Goal: Task Accomplishment & Management: Manage account settings

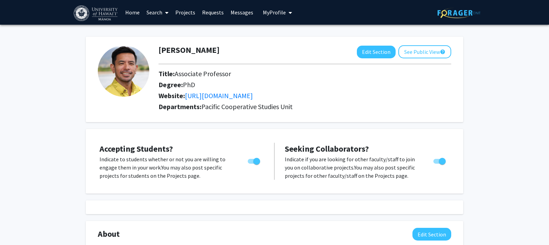
scroll to position [1, 0]
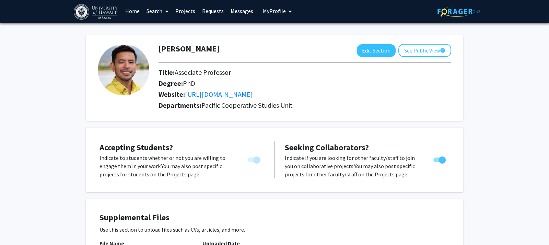
click at [243, 10] on link "Messages" at bounding box center [242, 11] width 30 height 24
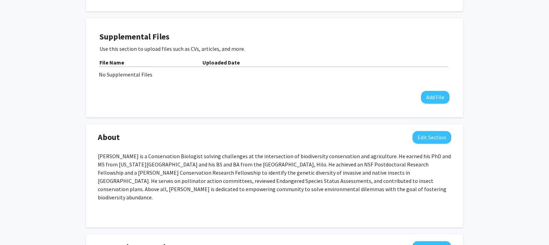
scroll to position [36, 0]
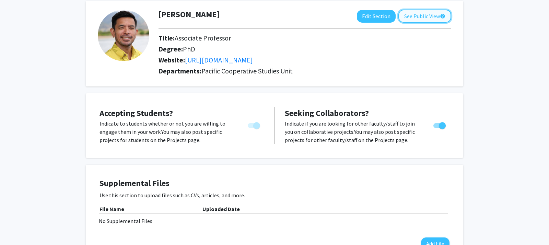
click at [421, 15] on button "See Public View help" at bounding box center [424, 16] width 53 height 13
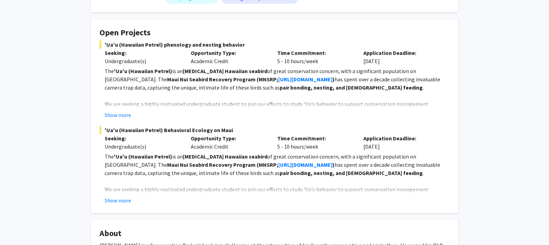
scroll to position [115, 0]
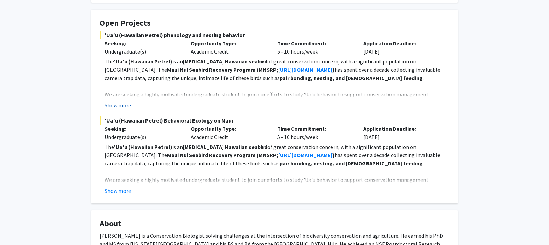
click at [122, 103] on button "Show more" at bounding box center [118, 105] width 26 height 8
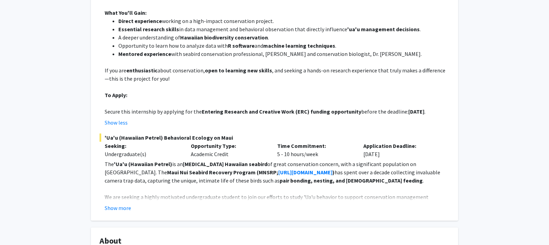
scroll to position [256, 0]
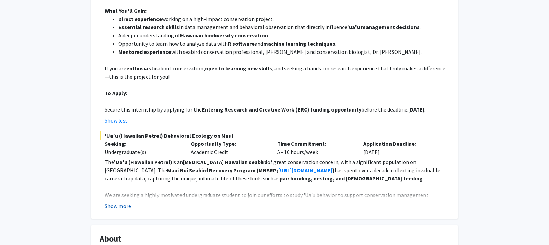
click at [114, 202] on button "Show more" at bounding box center [118, 206] width 26 height 8
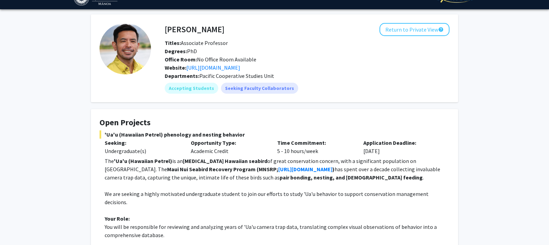
scroll to position [0, 0]
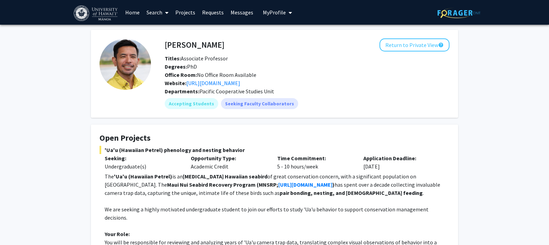
click at [190, 13] on link "Projects" at bounding box center [185, 12] width 27 height 24
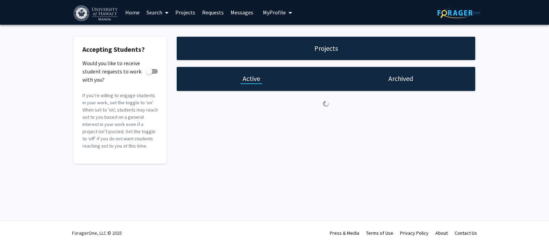
checkbox input "true"
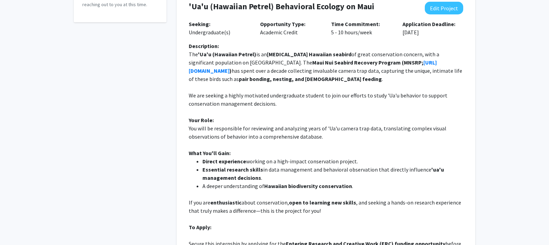
scroll to position [107, 0]
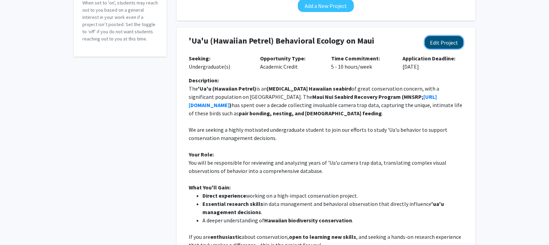
click at [455, 40] on button "Edit Project" at bounding box center [444, 42] width 38 height 13
select select "5 - 10"
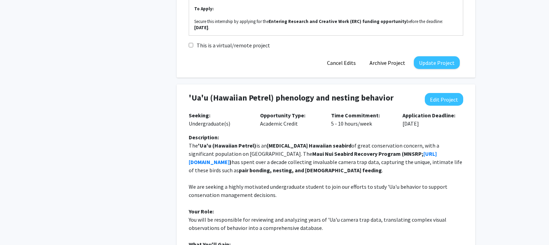
scroll to position [328, 0]
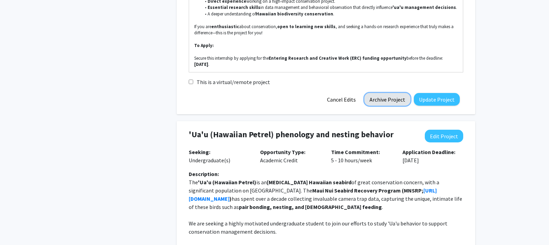
click at [396, 93] on button "Archive Project" at bounding box center [387, 99] width 46 height 13
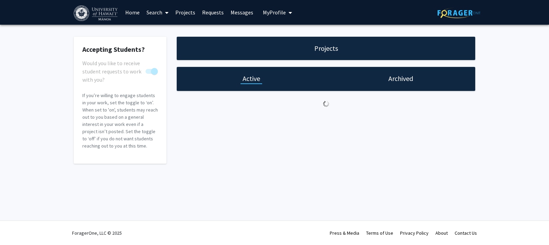
scroll to position [0, 0]
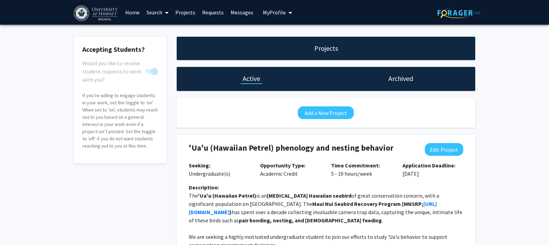
click at [180, 14] on link "Projects" at bounding box center [185, 12] width 27 height 24
click at [392, 81] on h1 "Archived" at bounding box center [400, 79] width 25 height 10
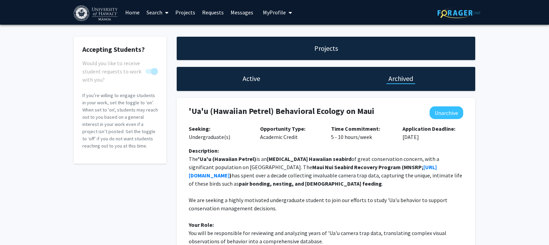
click at [245, 80] on h1 "Active" at bounding box center [251, 79] width 17 height 10
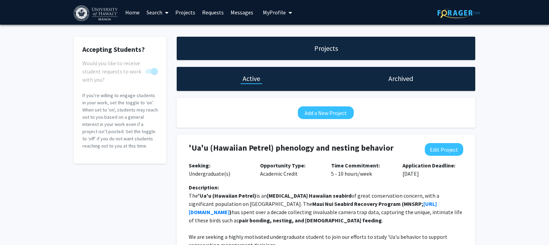
click at [271, 13] on span "My Profile" at bounding box center [274, 12] width 23 height 7
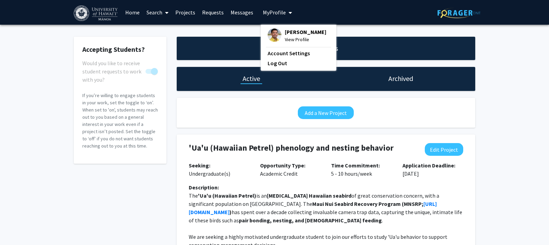
click at [287, 35] on span "[PERSON_NAME]" at bounding box center [306, 32] width 42 height 8
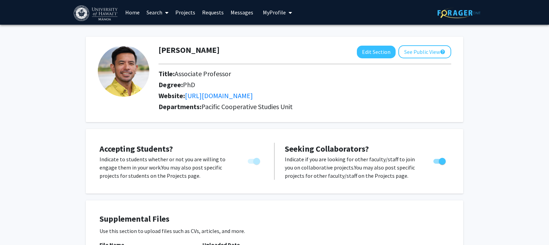
click at [177, 12] on link "Projects" at bounding box center [185, 12] width 27 height 24
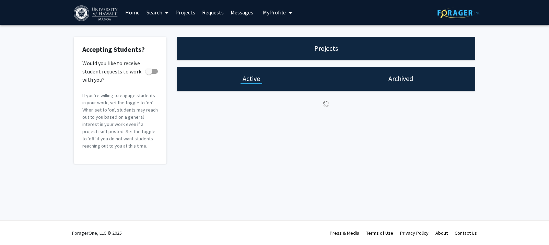
checkbox input "true"
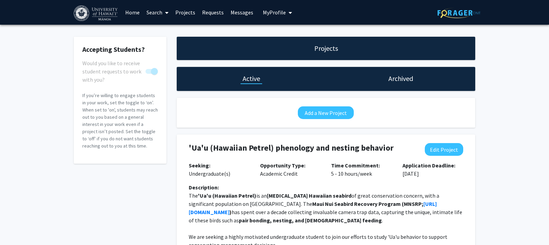
click at [269, 12] on span "My Profile" at bounding box center [274, 12] width 23 height 7
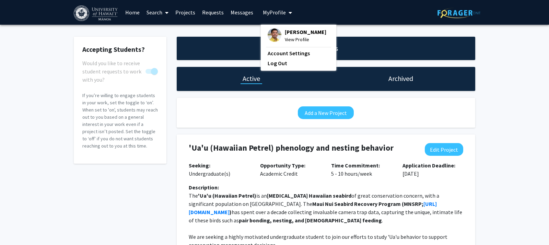
click at [294, 35] on span "[PERSON_NAME]" at bounding box center [306, 32] width 42 height 8
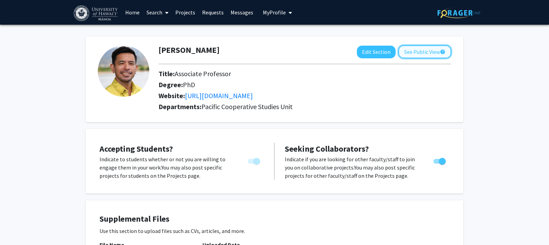
click at [425, 54] on button "See Public View help" at bounding box center [424, 51] width 53 height 13
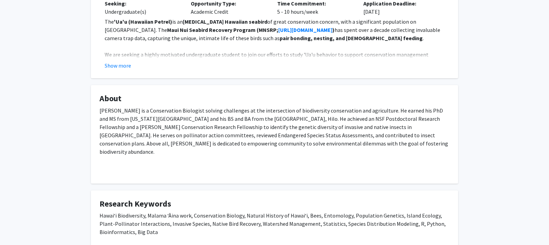
scroll to position [94, 0]
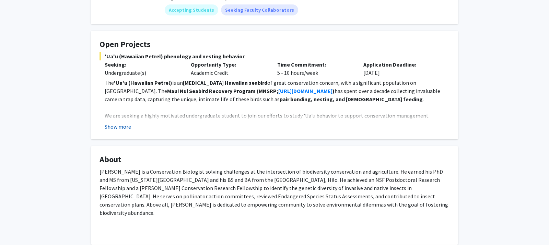
click at [119, 128] on button "Show more" at bounding box center [118, 126] width 26 height 8
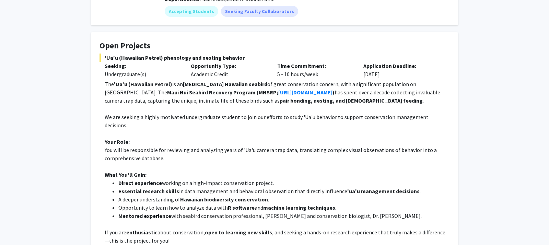
scroll to position [0, 0]
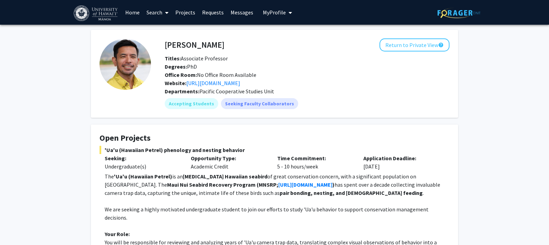
click at [177, 10] on link "Projects" at bounding box center [185, 12] width 27 height 24
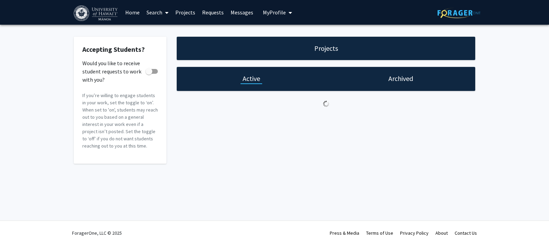
checkbox input "true"
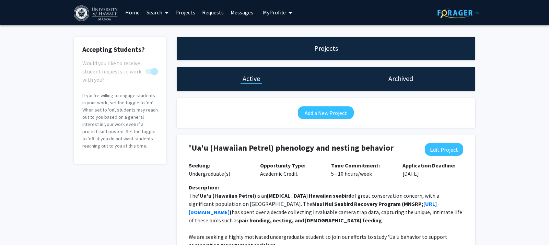
click at [400, 81] on h1 "Archived" at bounding box center [400, 79] width 25 height 10
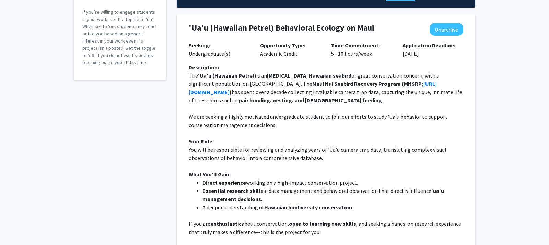
scroll to position [21, 0]
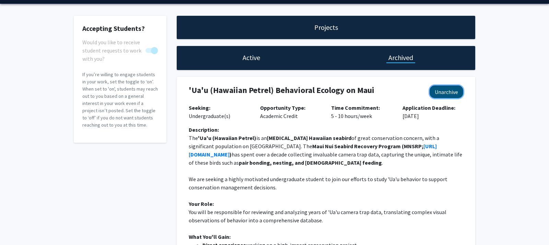
click at [444, 90] on button "Unarchive" at bounding box center [447, 91] width 34 height 13
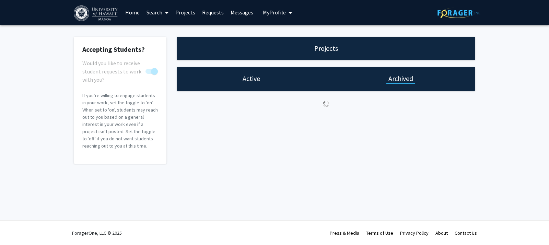
scroll to position [0, 0]
click at [255, 79] on h1 "Active" at bounding box center [251, 79] width 17 height 10
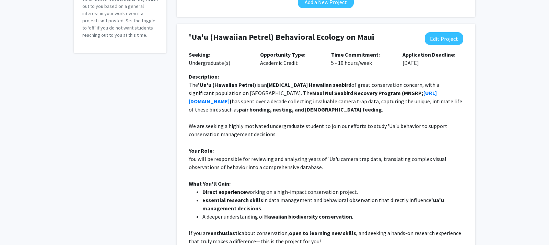
scroll to position [108, 0]
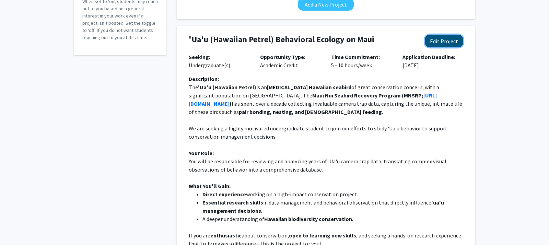
click at [441, 38] on button "Edit Project" at bounding box center [444, 41] width 38 height 13
select select "5 - 10"
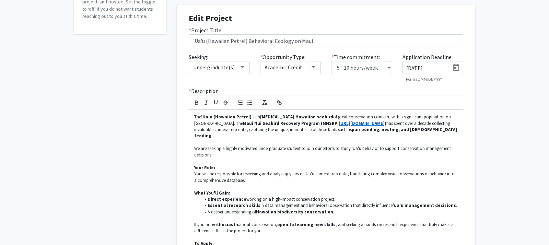
scroll to position [72, 0]
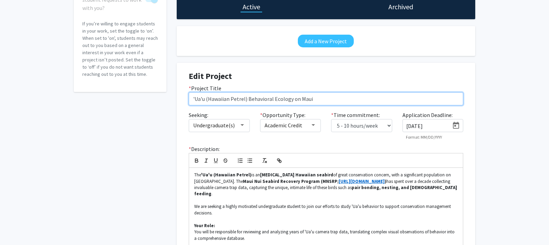
click at [251, 101] on input "'Ua'u (Hawaiian Petrel) Behavioral Ecology on Maui" at bounding box center [326, 98] width 274 height 13
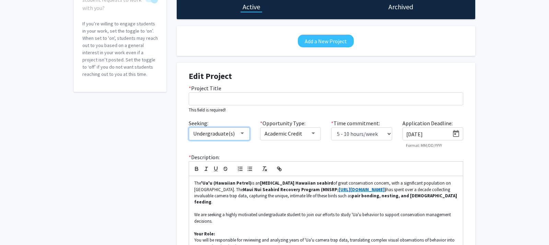
click at [241, 135] on div at bounding box center [242, 133] width 6 height 5
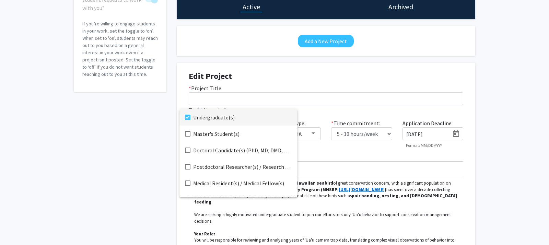
click at [186, 116] on mat-pseudo-checkbox at bounding box center [187, 117] width 5 height 5
click at [323, 121] on div at bounding box center [274, 122] width 549 height 245
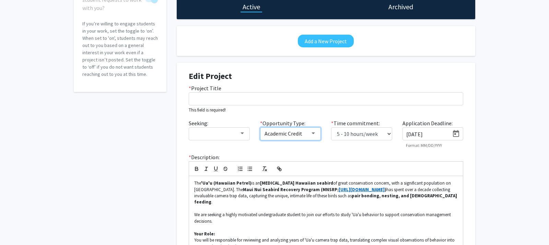
click at [313, 133] on div at bounding box center [313, 133] width 3 height 2
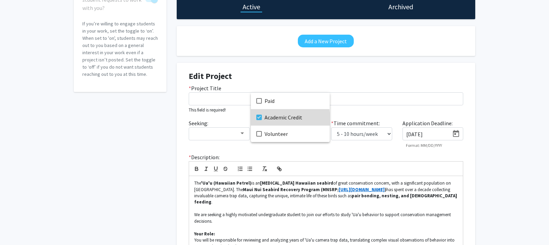
click at [266, 119] on span "Academic Credit" at bounding box center [295, 117] width 60 height 16
click at [358, 136] on div at bounding box center [274, 122] width 549 height 245
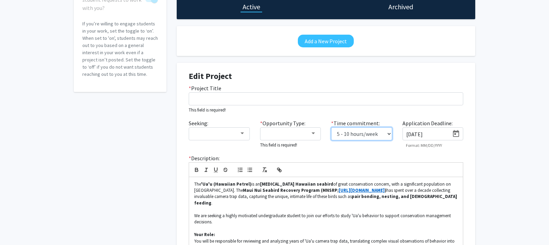
click at [387, 134] on select "0 - 5 hours/week 5 - 10 hours/week 10 - 15 hours/week 15 - 20 hours/week 20 - 3…" at bounding box center [361, 133] width 61 height 13
select select "0 - 5"
click at [331, 127] on select "0 - 5 hours/week 5 - 10 hours/week 10 - 15 hours/week 15 - 20 hours/week 20 - 3…" at bounding box center [361, 133] width 61 height 13
click at [369, 124] on label "* Time commitment:" at bounding box center [355, 123] width 49 height 8
click at [369, 127] on select "0 - 5 hours/week 5 - 10 hours/week 10 - 15 hours/week 15 - 20 hours/week 20 - 3…" at bounding box center [361, 133] width 61 height 13
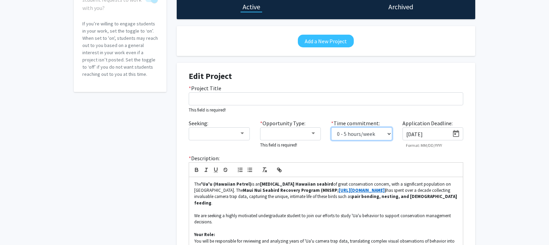
click at [376, 133] on select "0 - 5 hours/week 5 - 10 hours/week 10 - 15 hours/week 15 - 20 hours/week 20 - 3…" at bounding box center [361, 133] width 61 height 13
click at [418, 133] on input "[DATE]" at bounding box center [427, 134] width 43 height 6
drag, startPoint x: 443, startPoint y: 135, endPoint x: 392, endPoint y: 135, distance: 51.1
click at [392, 135] on div "Seeking: * Opportunity Type: This field is required! * Time commitment: 0 - 5 h…" at bounding box center [326, 136] width 285 height 35
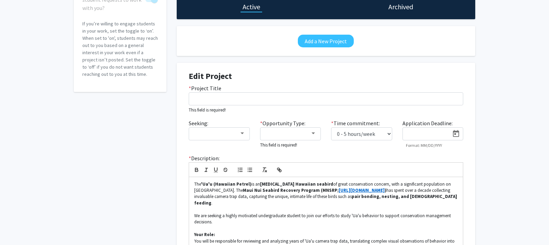
scroll to position [0, 0]
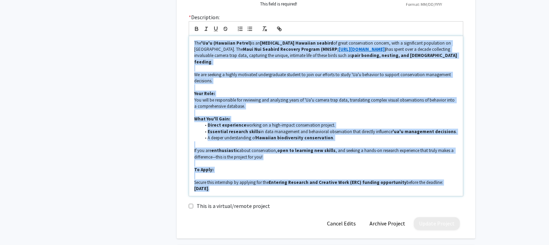
drag, startPoint x: 301, startPoint y: 154, endPoint x: 124, endPoint y: -2, distance: 236.5
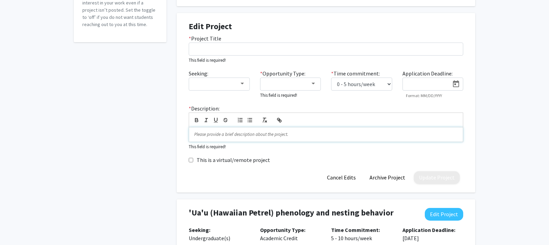
scroll to position [129, 0]
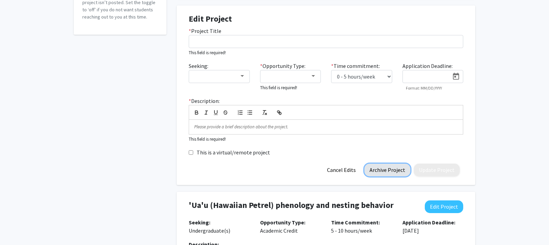
click at [387, 170] on button "Archive Project" at bounding box center [387, 170] width 46 height 13
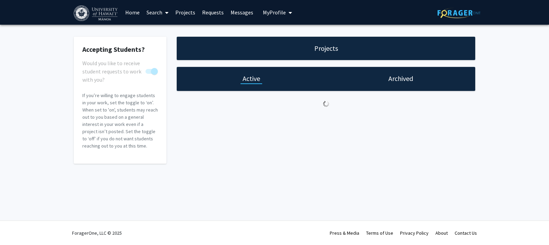
scroll to position [0, 0]
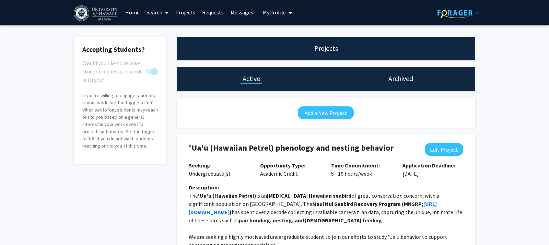
click at [416, 79] on div "Archived" at bounding box center [400, 79] width 149 height 24
click at [399, 79] on h1 "Archived" at bounding box center [400, 79] width 25 height 10
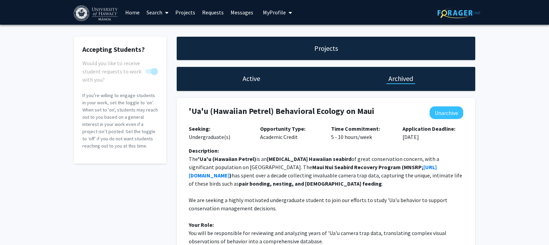
click at [242, 77] on div "Active" at bounding box center [252, 79] width 22 height 10
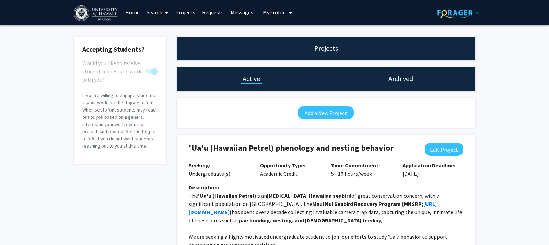
click at [271, 12] on span "My Profile" at bounding box center [274, 12] width 23 height 7
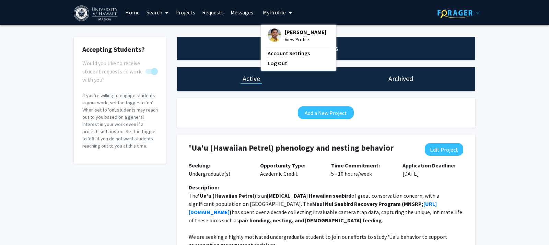
click at [289, 30] on span "[PERSON_NAME]" at bounding box center [306, 32] width 42 height 8
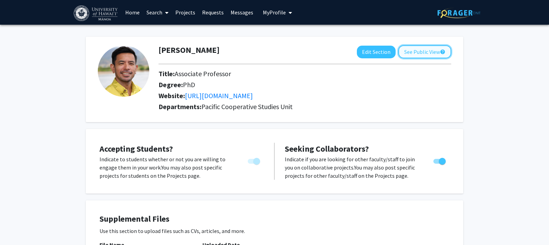
click at [434, 49] on button "See Public View help" at bounding box center [424, 51] width 53 height 13
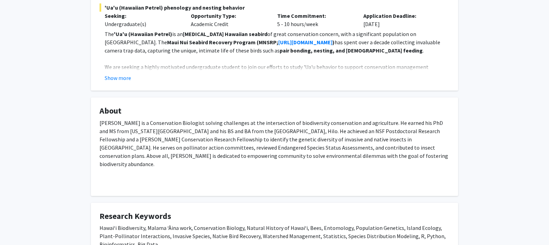
scroll to position [154, 0]
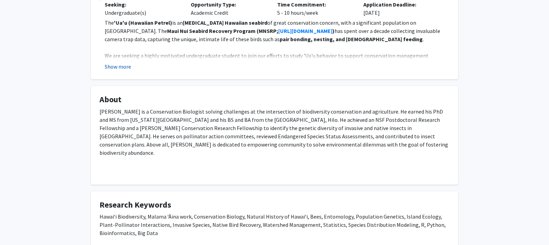
click at [113, 69] on button "Show more" at bounding box center [118, 66] width 26 height 8
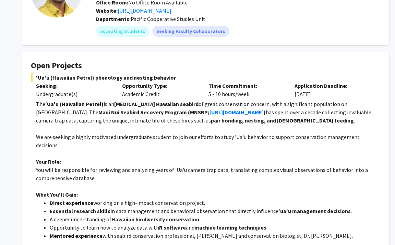
scroll to position [0, 0]
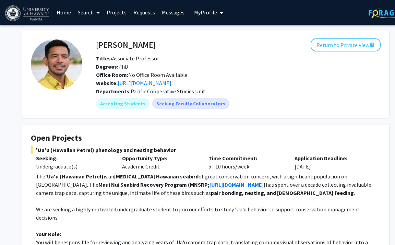
drag, startPoint x: 172, startPoint y: 149, endPoint x: 32, endPoint y: 150, distance: 140.7
click at [32, 150] on span "'Ua'u (Hawaiian Petrel) phenology and nesting behavior" at bounding box center [206, 150] width 350 height 8
click at [92, 14] on link "Search" at bounding box center [88, 12] width 29 height 24
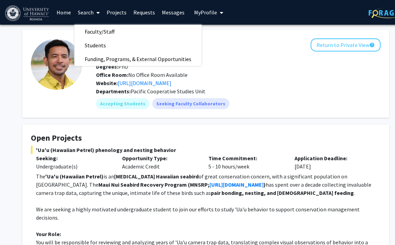
click at [70, 13] on link "Home" at bounding box center [63, 12] width 21 height 24
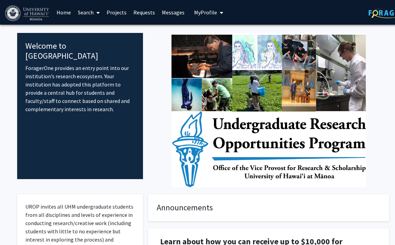
click at [114, 15] on link "Projects" at bounding box center [116, 12] width 27 height 24
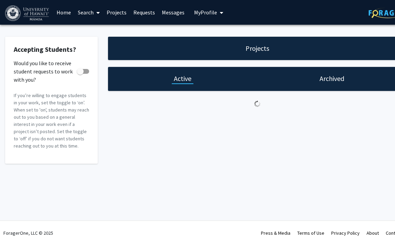
checkbox input "true"
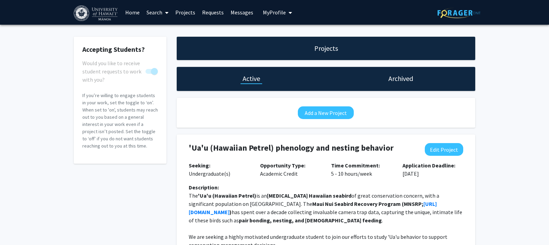
click at [131, 15] on link "Home" at bounding box center [132, 12] width 21 height 24
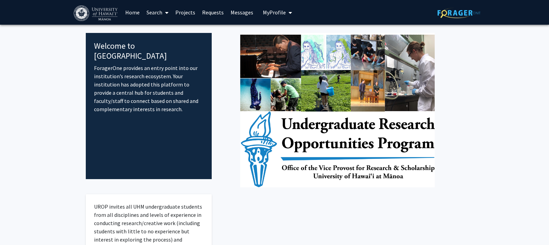
scroll to position [0, 0]
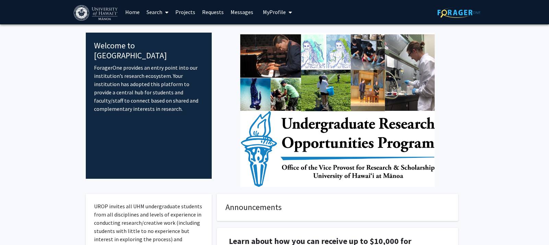
click at [131, 15] on link "Home" at bounding box center [132, 12] width 21 height 24
click at [157, 12] on link "Search" at bounding box center [157, 12] width 29 height 24
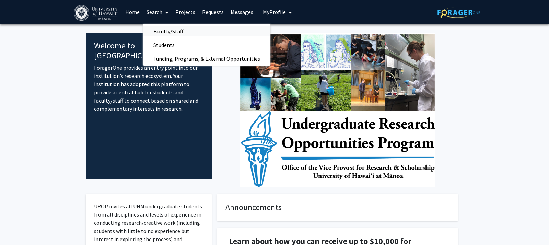
click at [162, 32] on span "Faculty/Staff" at bounding box center [168, 31] width 50 height 14
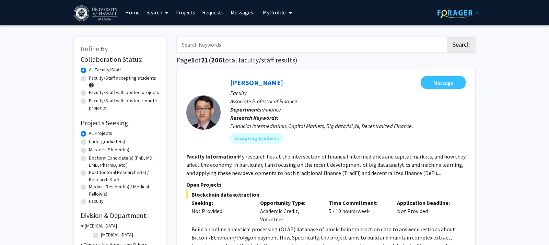
click at [132, 14] on link "Home" at bounding box center [132, 12] width 21 height 24
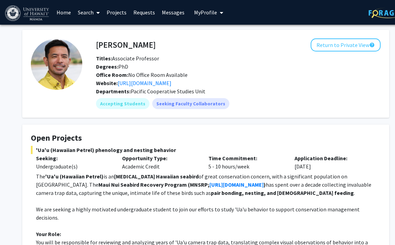
click at [58, 11] on link "Home" at bounding box center [63, 12] width 21 height 24
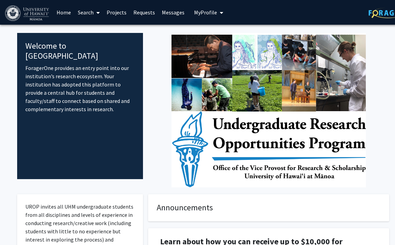
drag, startPoint x: 10, startPoint y: 85, endPoint x: 30, endPoint y: 77, distance: 21.4
click at [89, 12] on link "Search" at bounding box center [88, 12] width 29 height 24
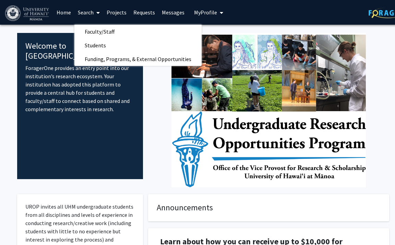
click at [86, 10] on link "Search" at bounding box center [88, 12] width 29 height 24
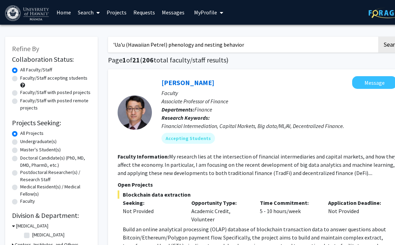
type input "'Ua'u (Hawaiian Petrel) phenology and nesting behavior"
click at [378, 37] on button "Search" at bounding box center [392, 45] width 28 height 16
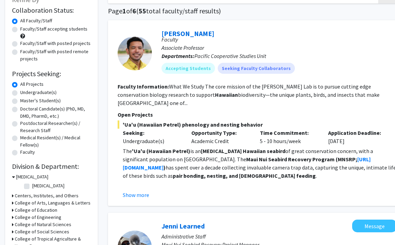
scroll to position [56, 0]
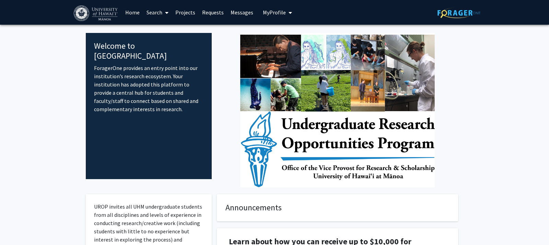
click at [155, 12] on link "Search" at bounding box center [157, 12] width 29 height 24
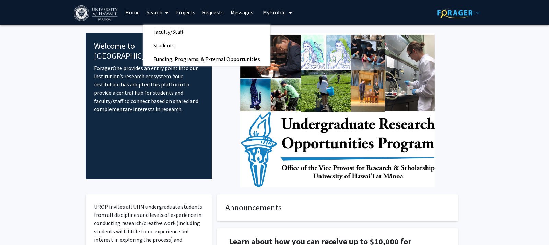
click at [130, 12] on link "Home" at bounding box center [132, 12] width 21 height 24
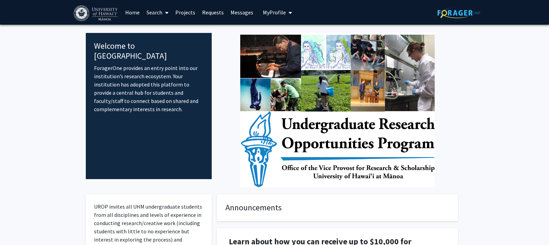
click at [184, 12] on link "Projects" at bounding box center [185, 12] width 27 height 24
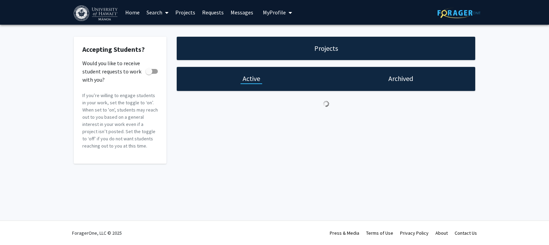
checkbox input "true"
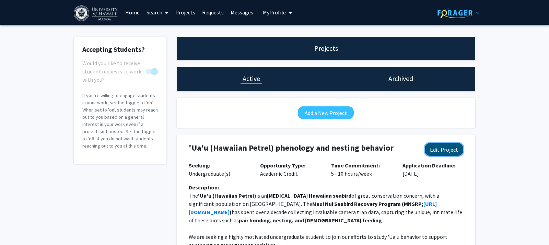
click at [451, 149] on button "Edit Project" at bounding box center [444, 149] width 38 height 13
select select "5 - 10"
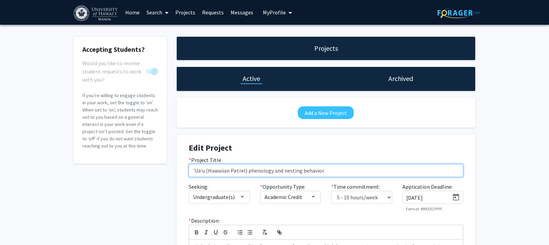
drag, startPoint x: 247, startPoint y: 169, endPoint x: 206, endPoint y: 171, distance: 40.9
click at [206, 171] on input "'Ua'u (Hawaiian Petrel) phenology and nesting behavior" at bounding box center [326, 170] width 274 height 13
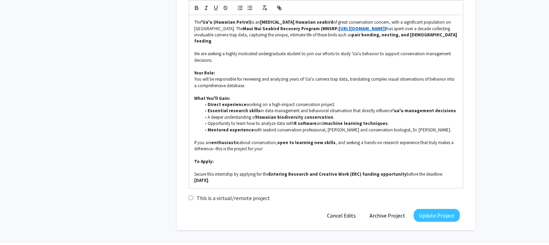
scroll to position [240, 0]
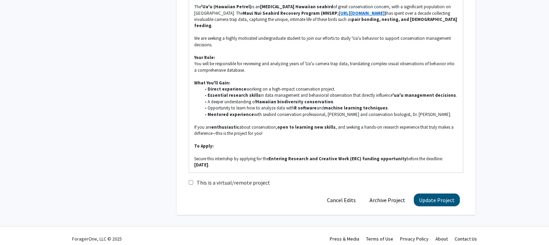
type input "'Ua'u phenology and nesting behavior"
click at [430, 194] on button "Update Project" at bounding box center [437, 200] width 46 height 13
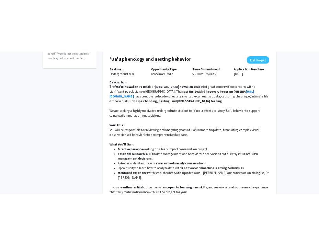
scroll to position [136, 0]
